Goal: Navigation & Orientation: Find specific page/section

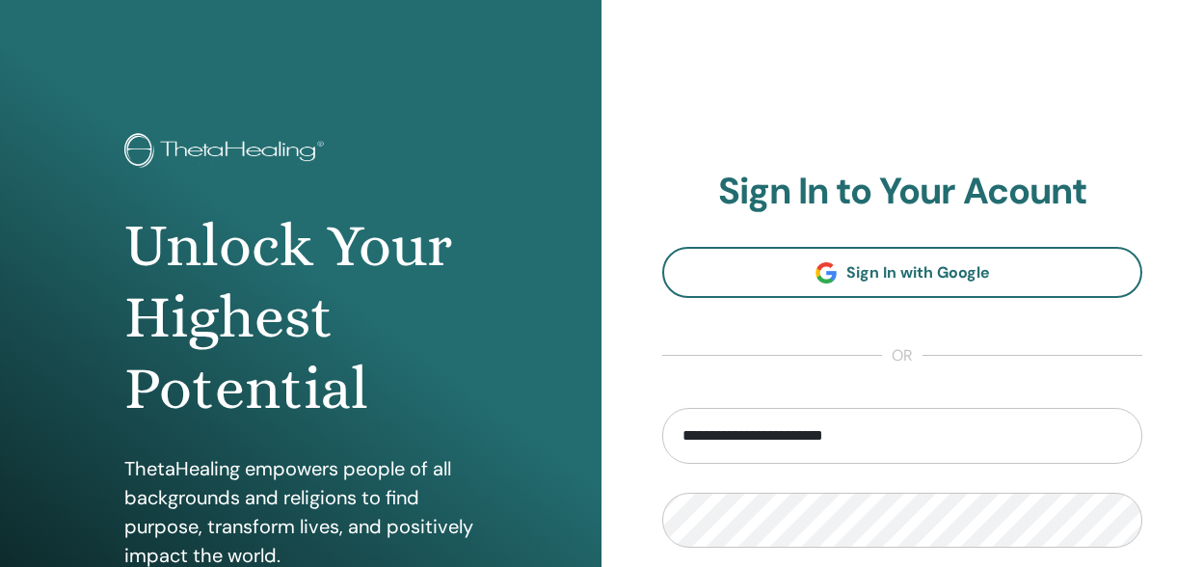
type input "**********"
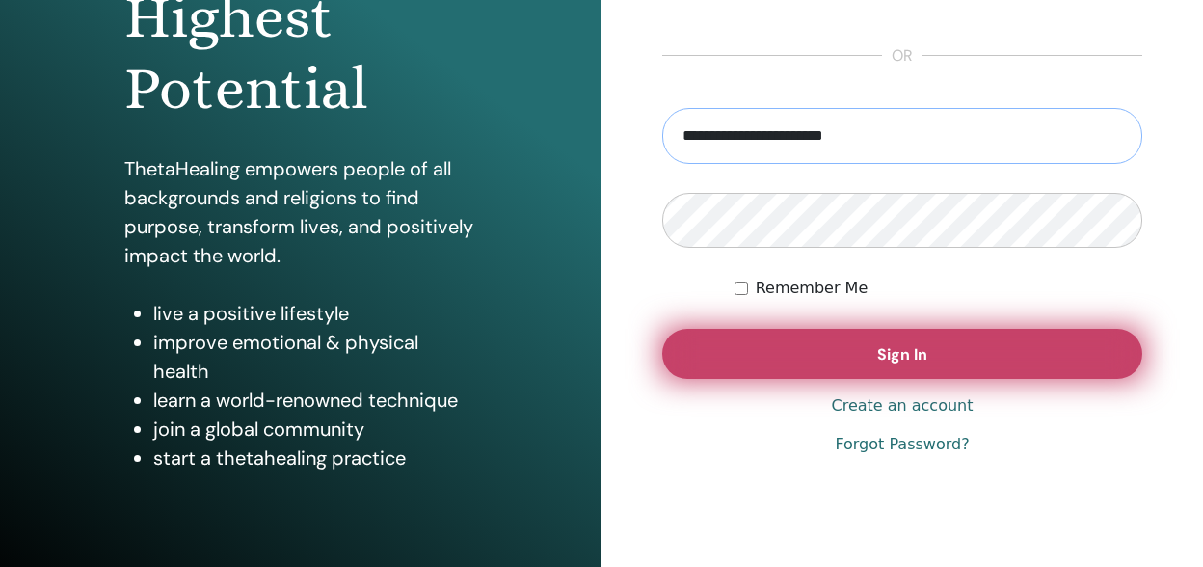
scroll to position [301, 0]
click at [963, 362] on button "Sign In" at bounding box center [902, 353] width 480 height 50
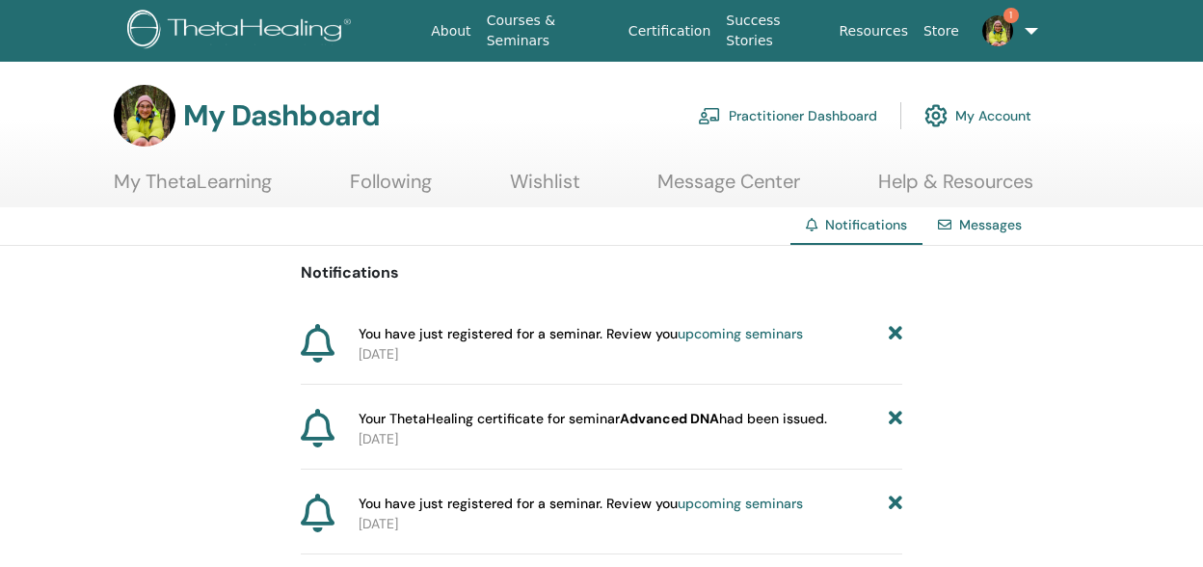
click at [1000, 30] on img at bounding box center [997, 30] width 31 height 31
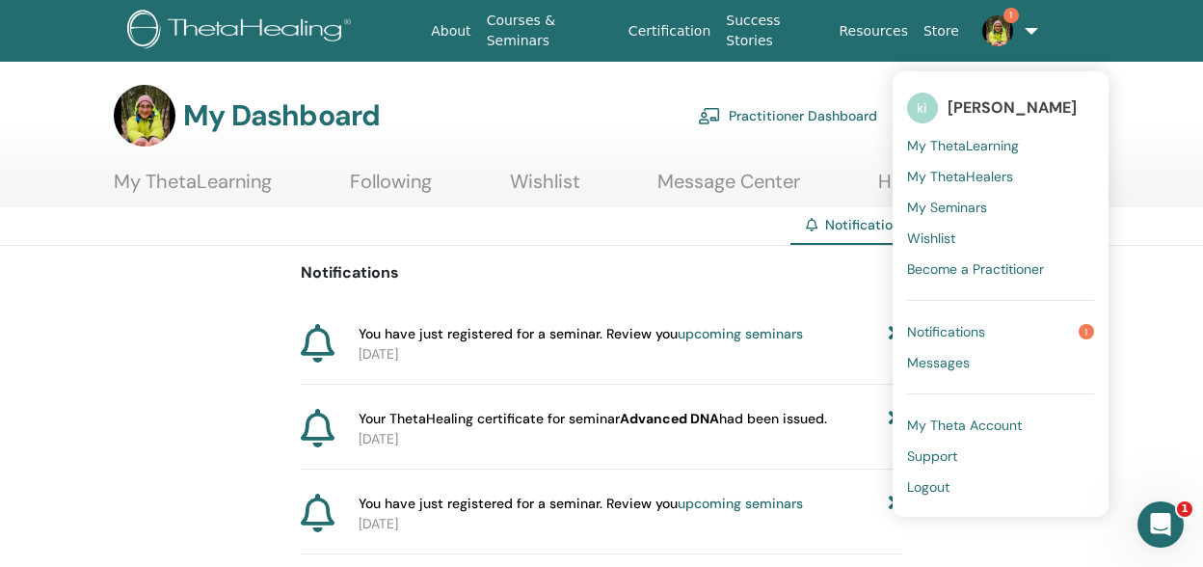
click at [972, 335] on span "Notifications" at bounding box center [946, 331] width 78 height 17
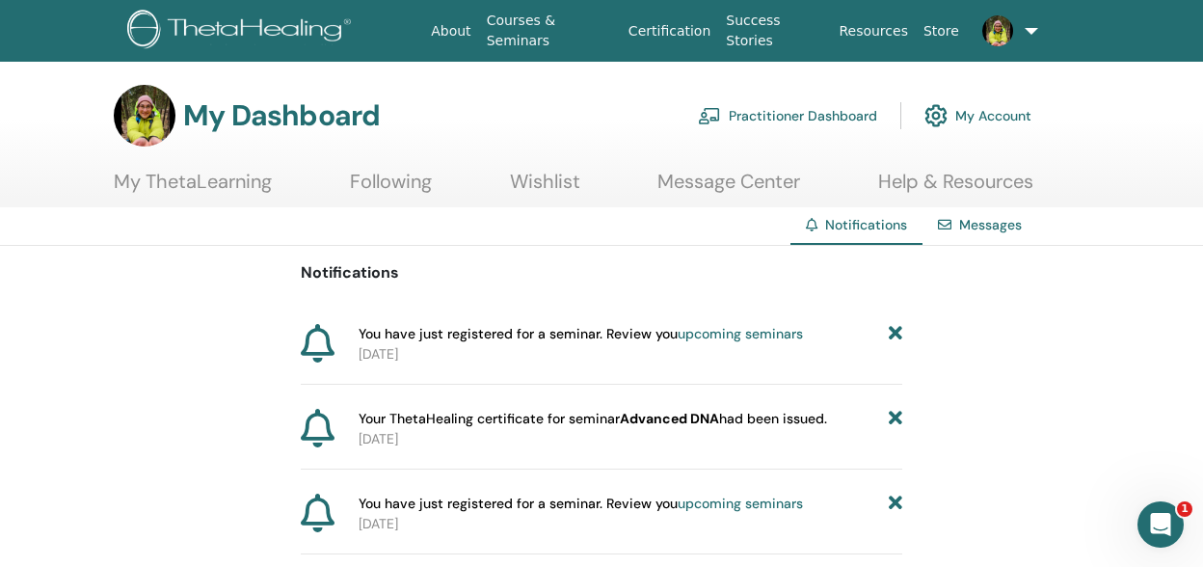
click at [847, 117] on link "Practitioner Dashboard" at bounding box center [787, 115] width 179 height 42
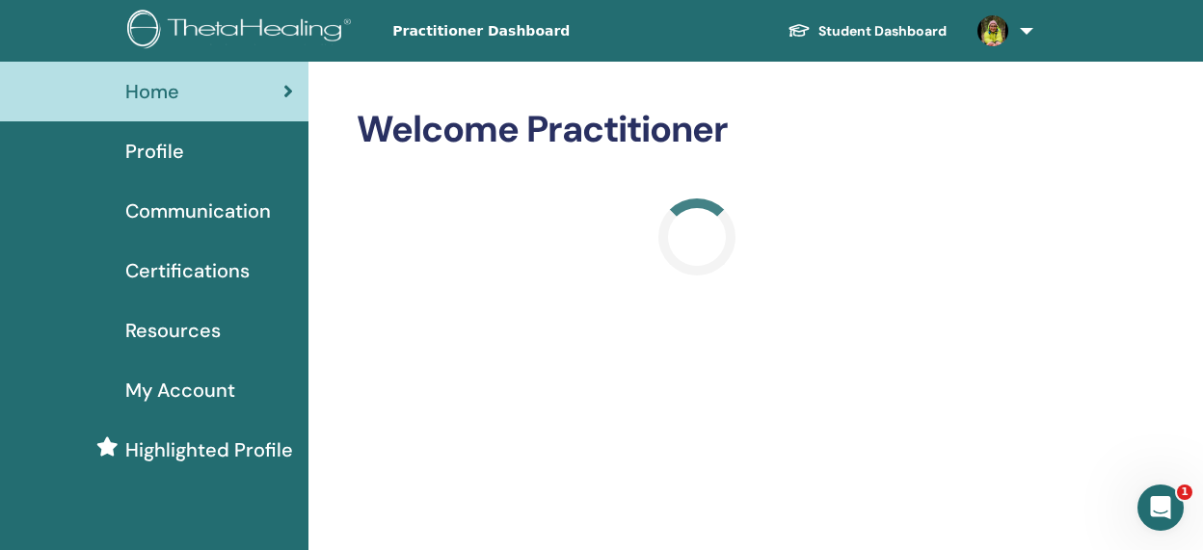
click at [198, 273] on span "Certifications" at bounding box center [187, 270] width 124 height 29
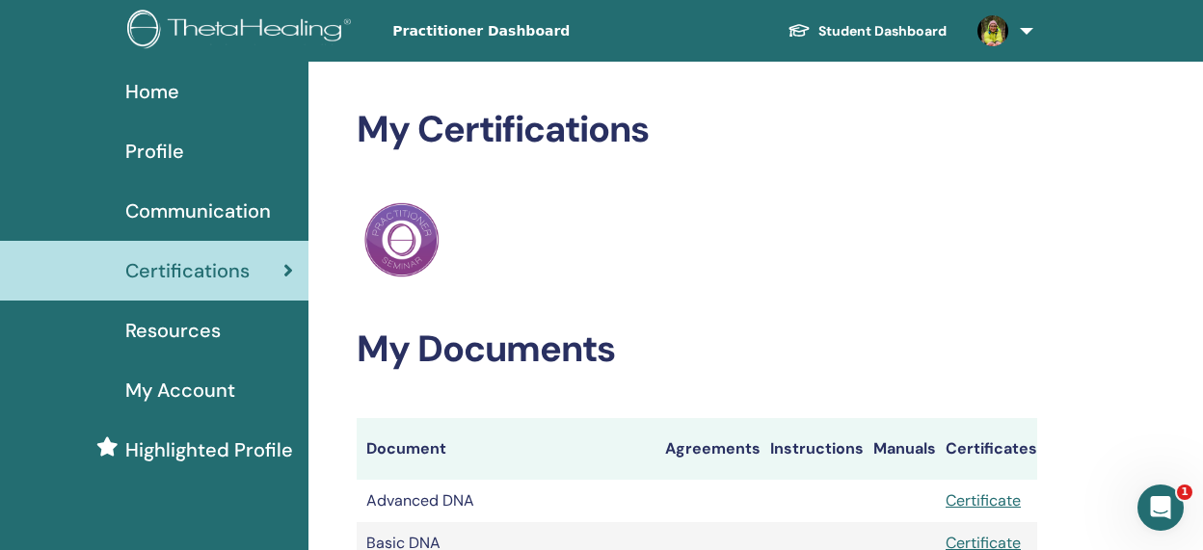
click at [155, 89] on span "Home" at bounding box center [152, 91] width 54 height 29
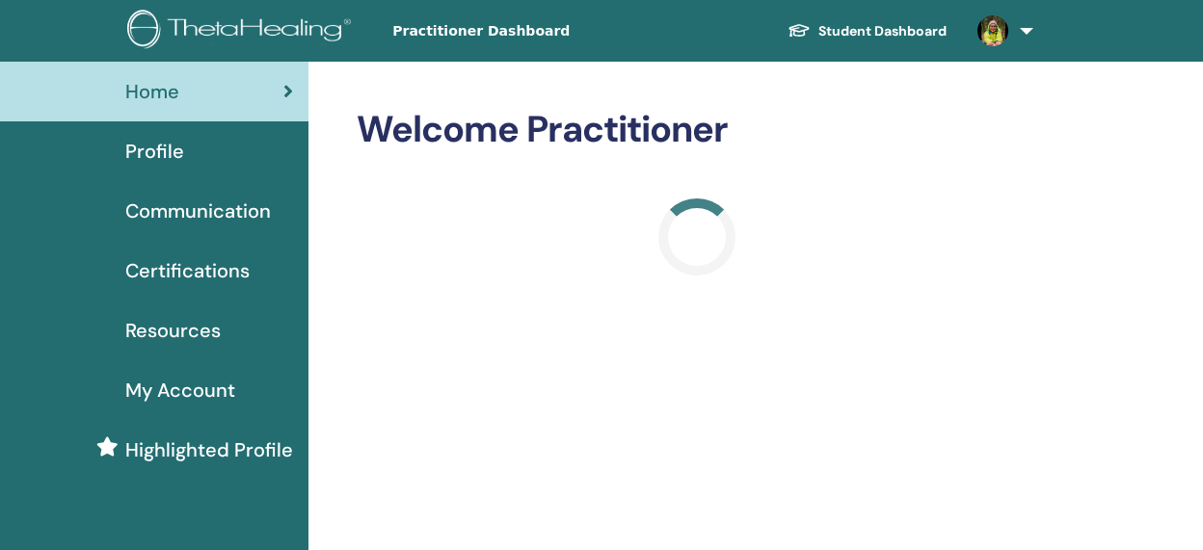
click at [192, 390] on span "My Account" at bounding box center [180, 390] width 110 height 29
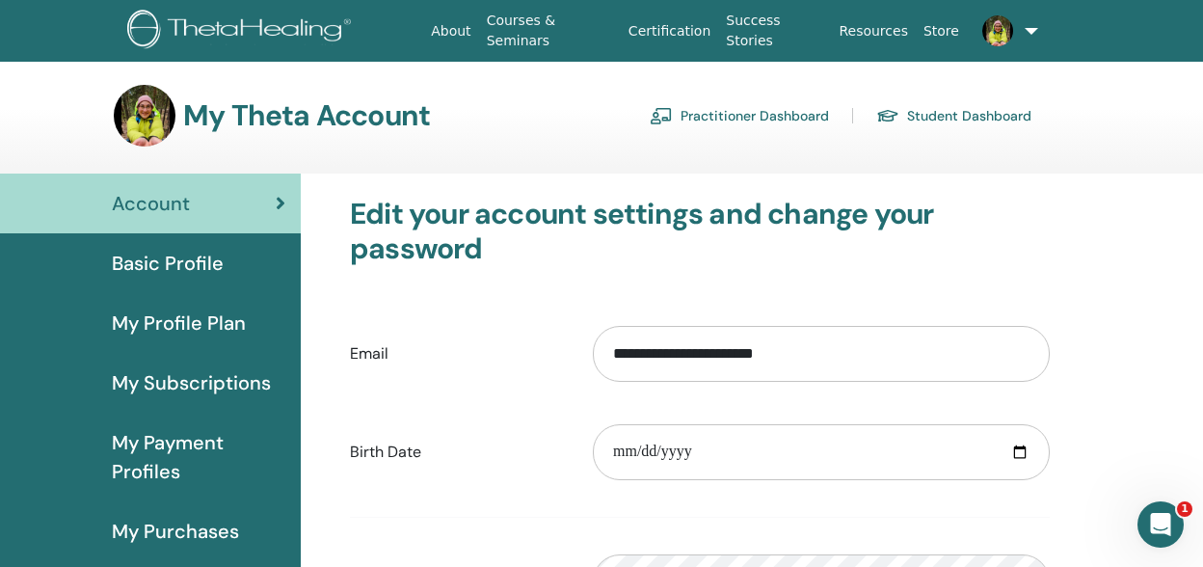
click at [1032, 27] on link at bounding box center [1004, 31] width 74 height 62
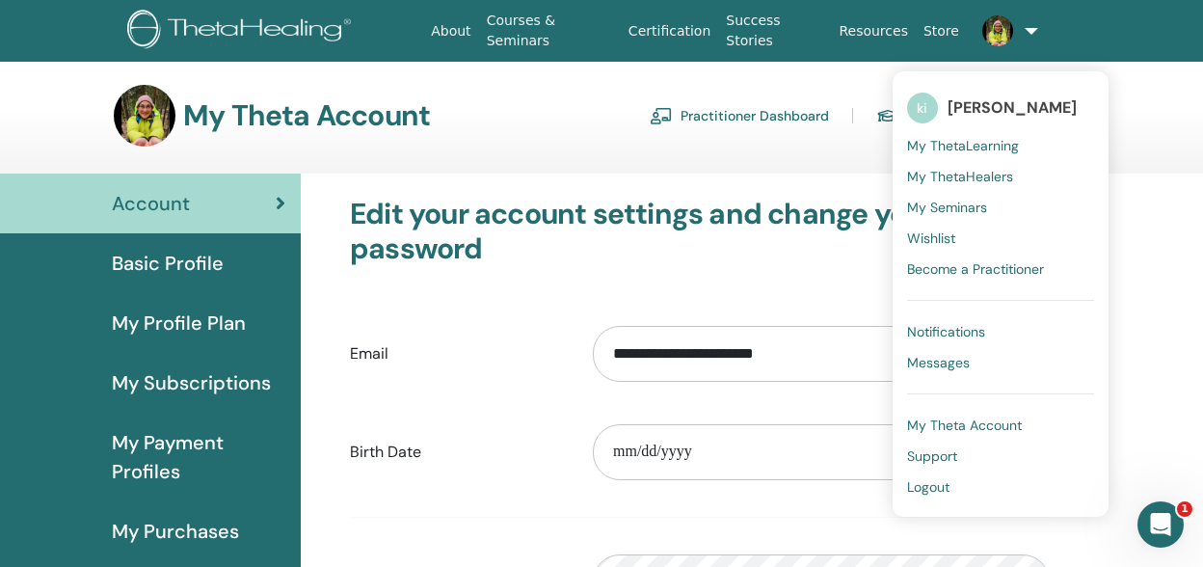
click at [997, 142] on span "My ThetaLearning" at bounding box center [963, 145] width 112 height 17
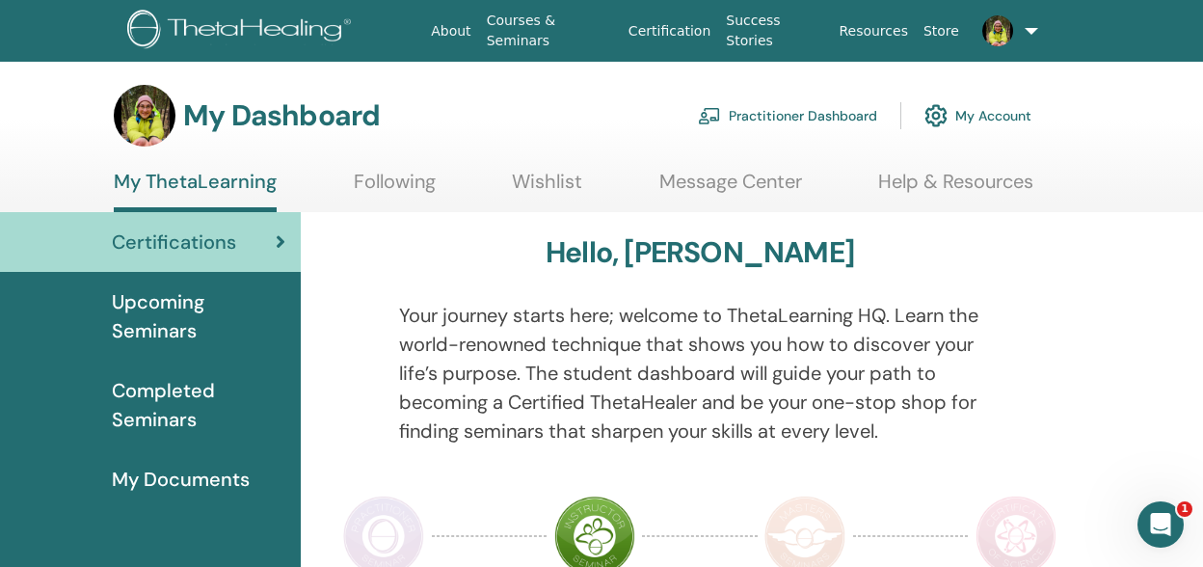
click at [1030, 28] on link at bounding box center [1004, 31] width 74 height 62
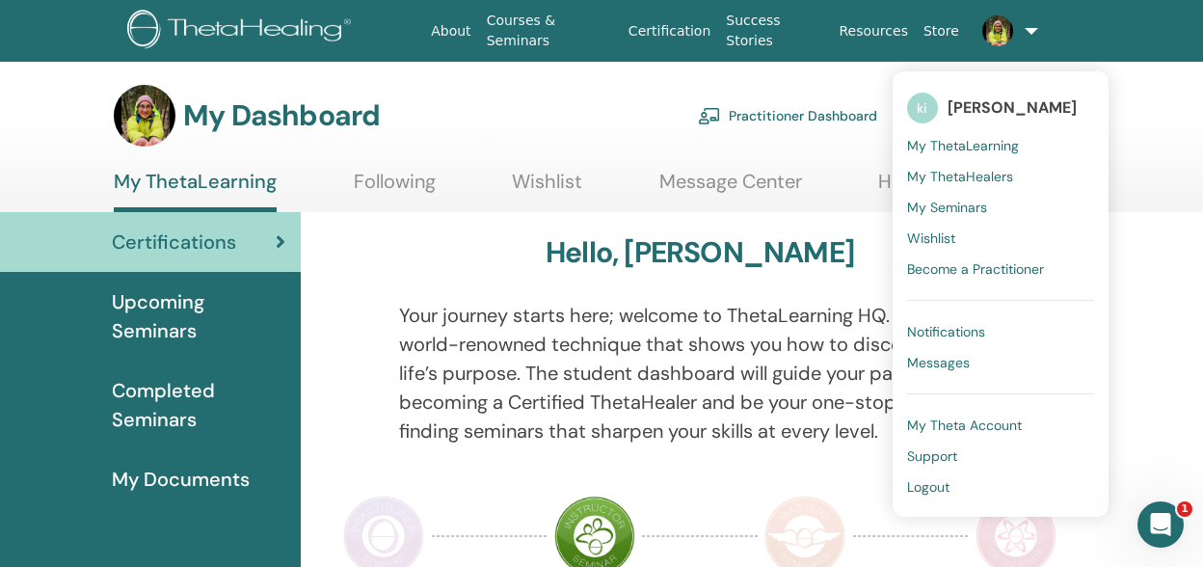
click at [973, 203] on span "My Seminars" at bounding box center [947, 207] width 80 height 17
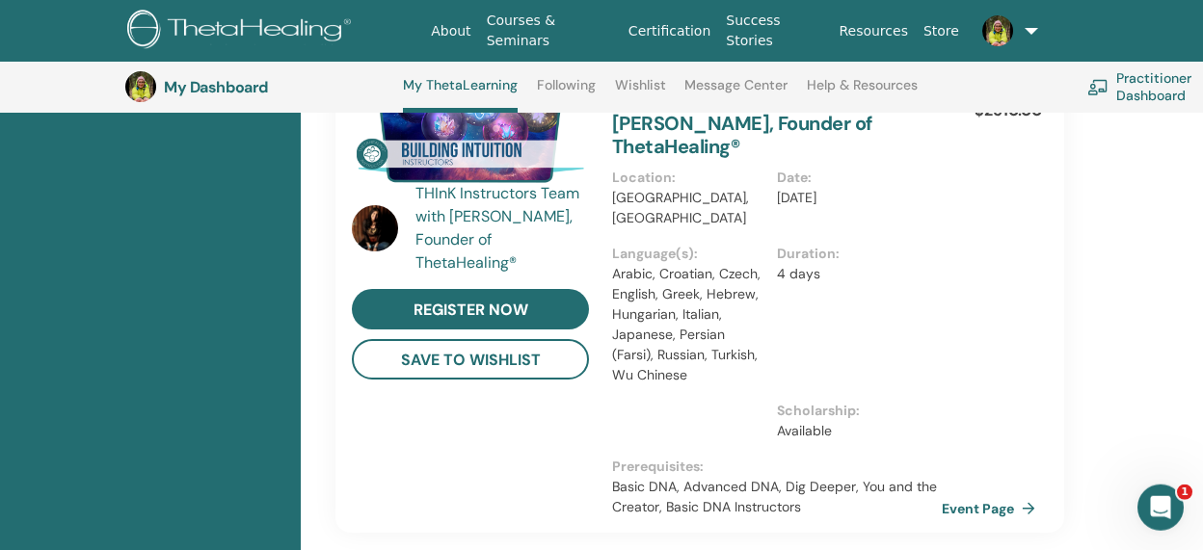
scroll to position [1854, 0]
